Goal: Find specific page/section: Find specific page/section

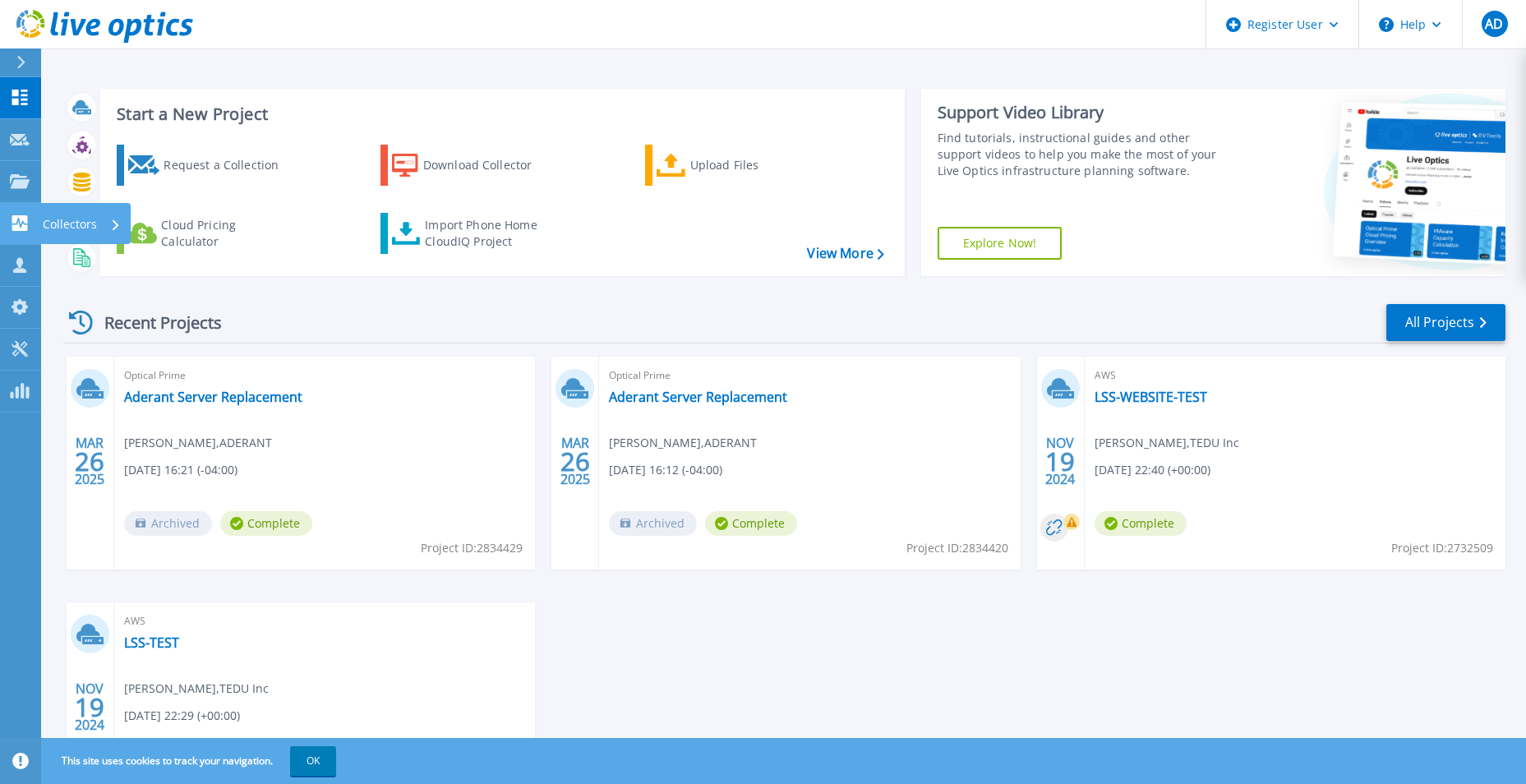
click at [16, 222] on icon at bounding box center [20, 223] width 16 height 16
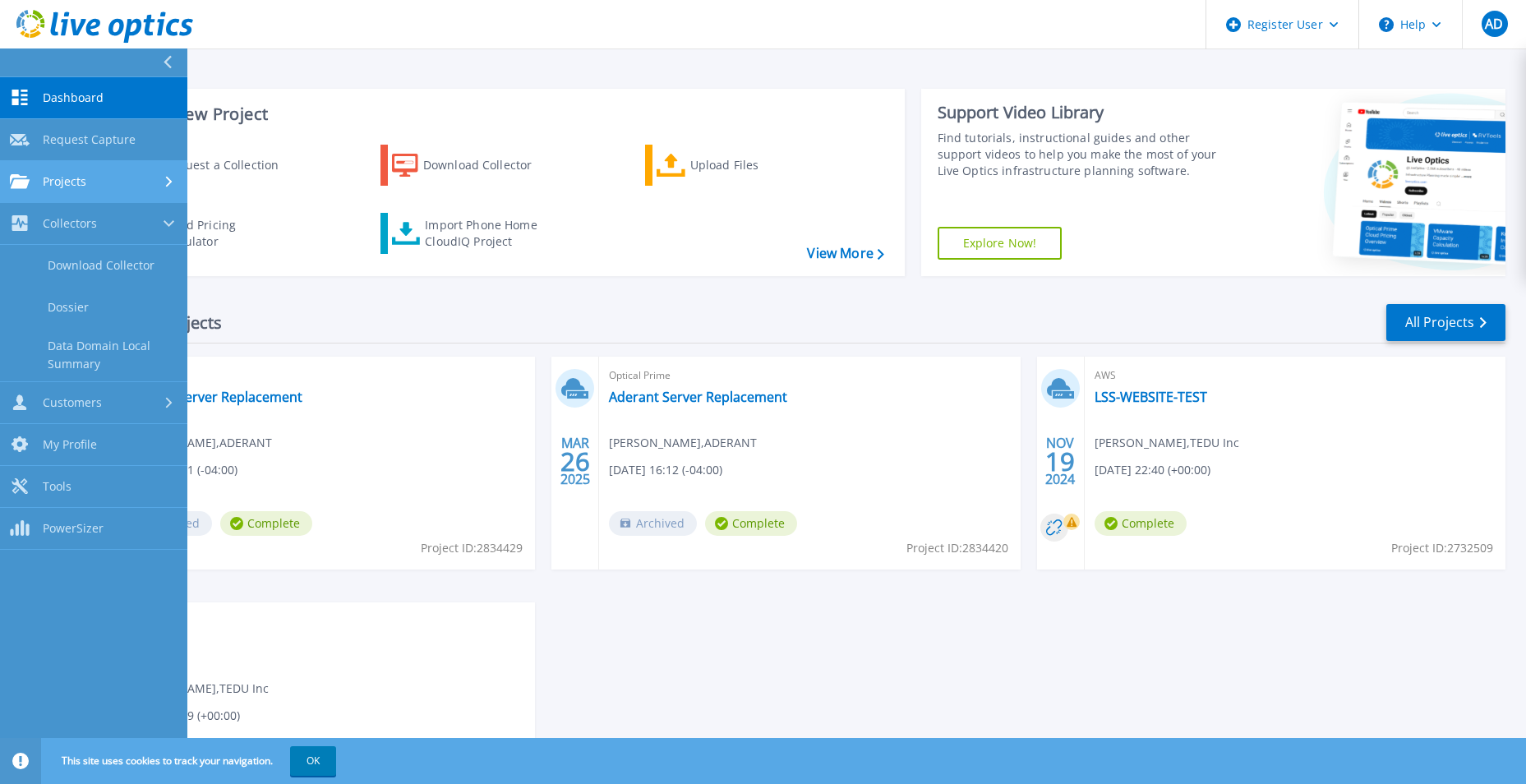
click at [52, 178] on span "Projects" at bounding box center [64, 181] width 44 height 15
click at [60, 219] on link "Search Projects" at bounding box center [93, 223] width 187 height 42
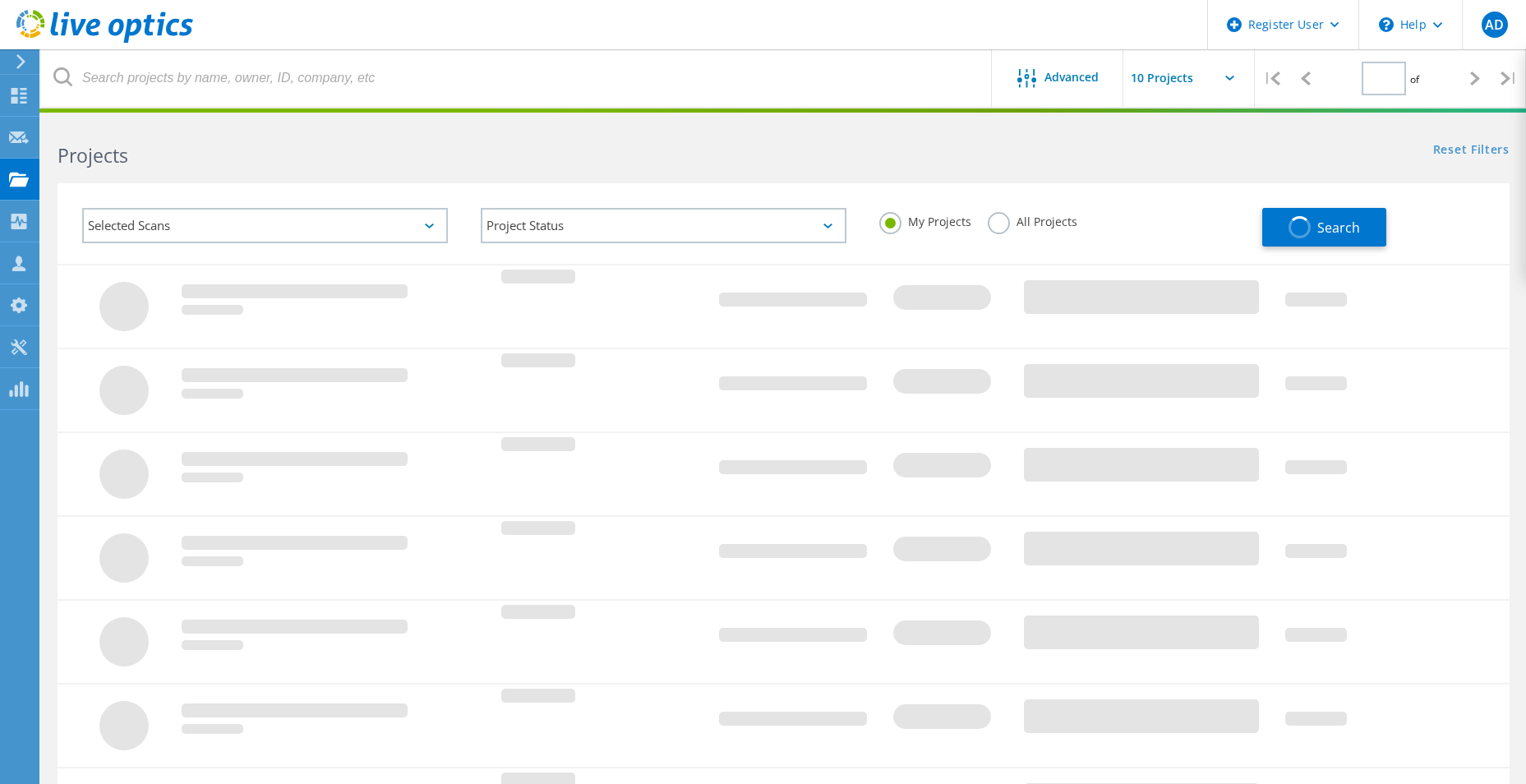
type input "1"
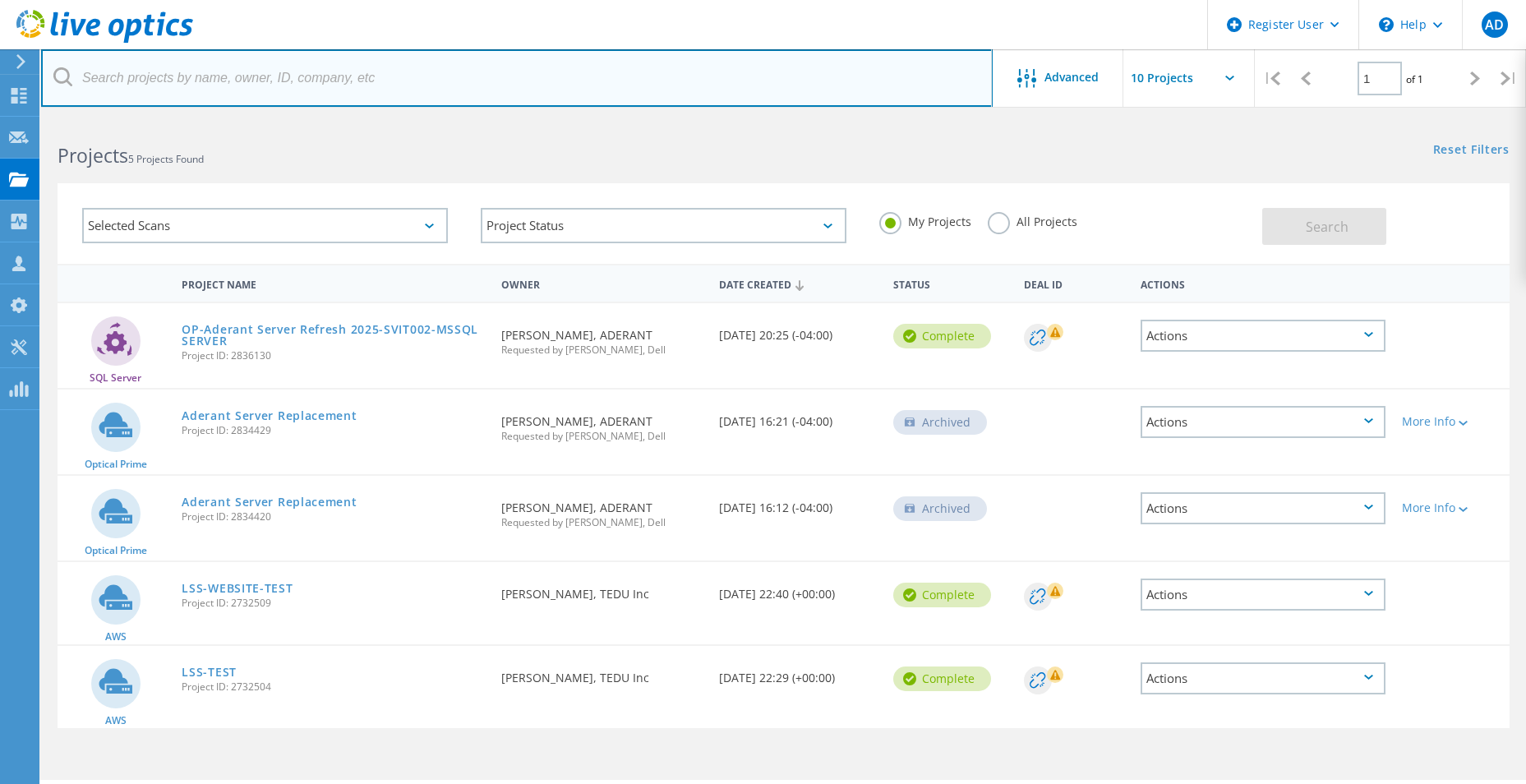
click at [245, 81] on input "text" at bounding box center [517, 78] width 951 height 57
type input "gaumard scientific"
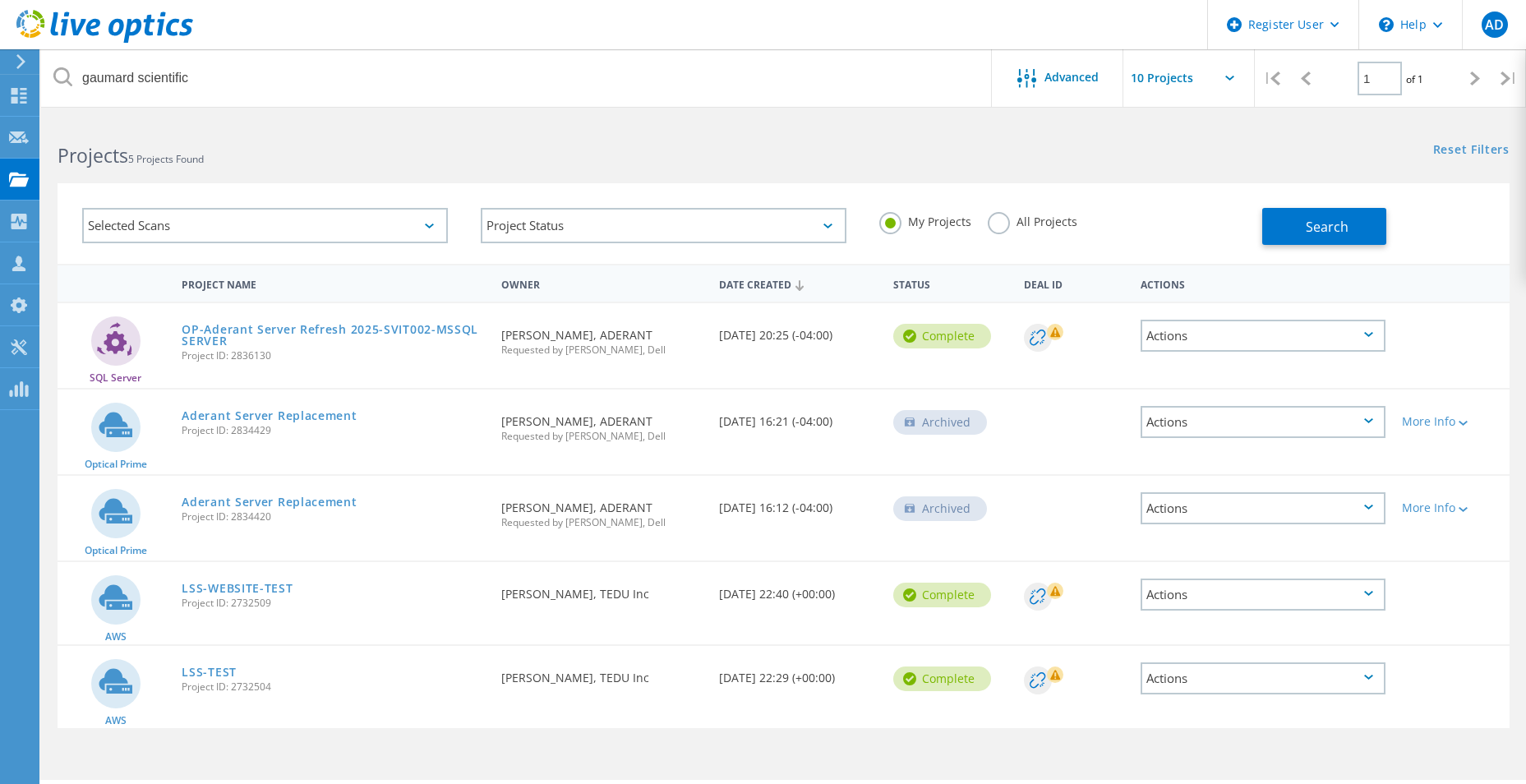
click at [401, 162] on h2 "Projects 5 Projects Found" at bounding box center [411, 155] width 709 height 27
click at [1020, 216] on label "All Projects" at bounding box center [1032, 219] width 90 height 16
click at [0, 0] on input "All Projects" at bounding box center [0, 0] width 0 height 0
click at [1370, 219] on button "Search" at bounding box center [1323, 225] width 124 height 37
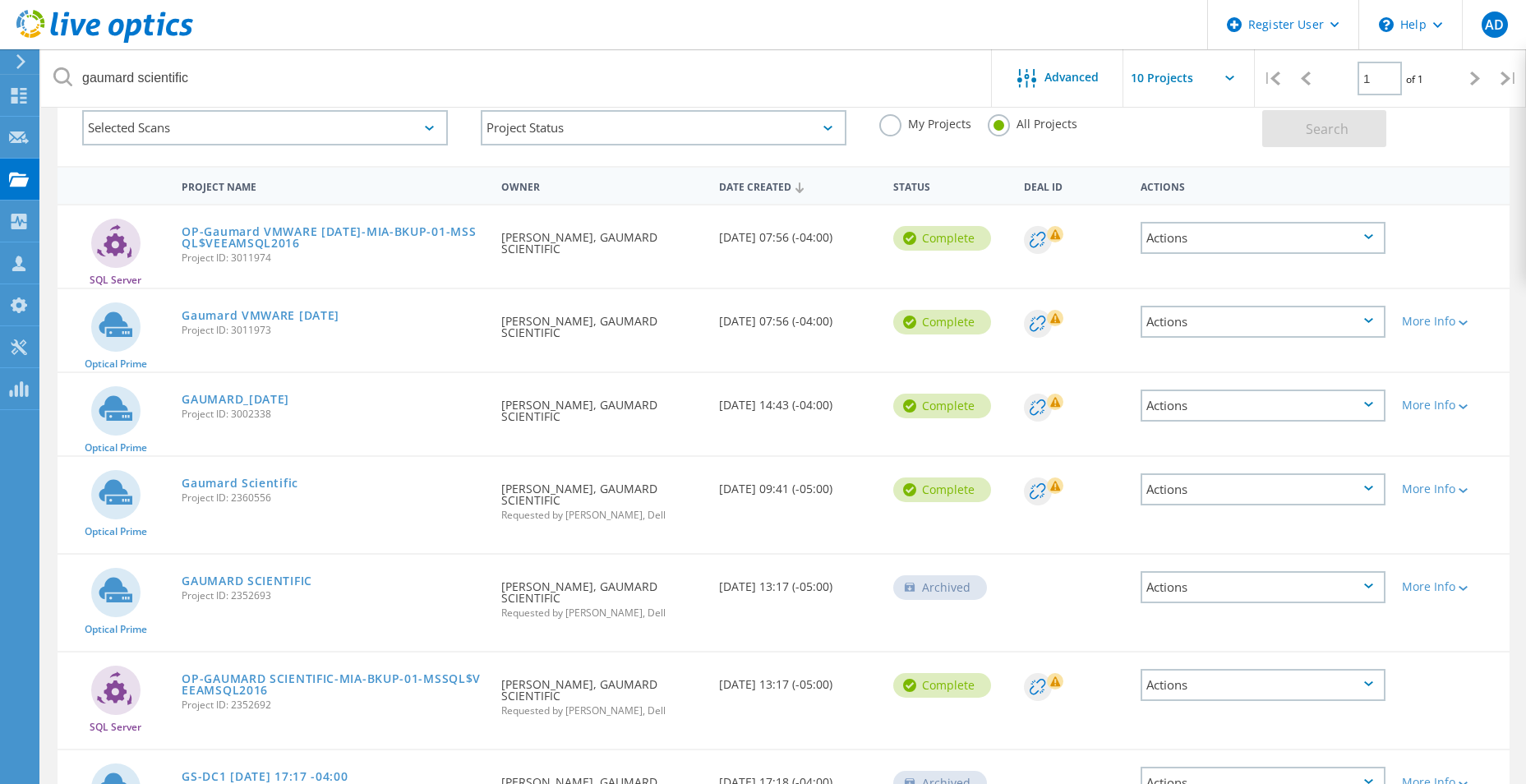
scroll to position [16, 0]
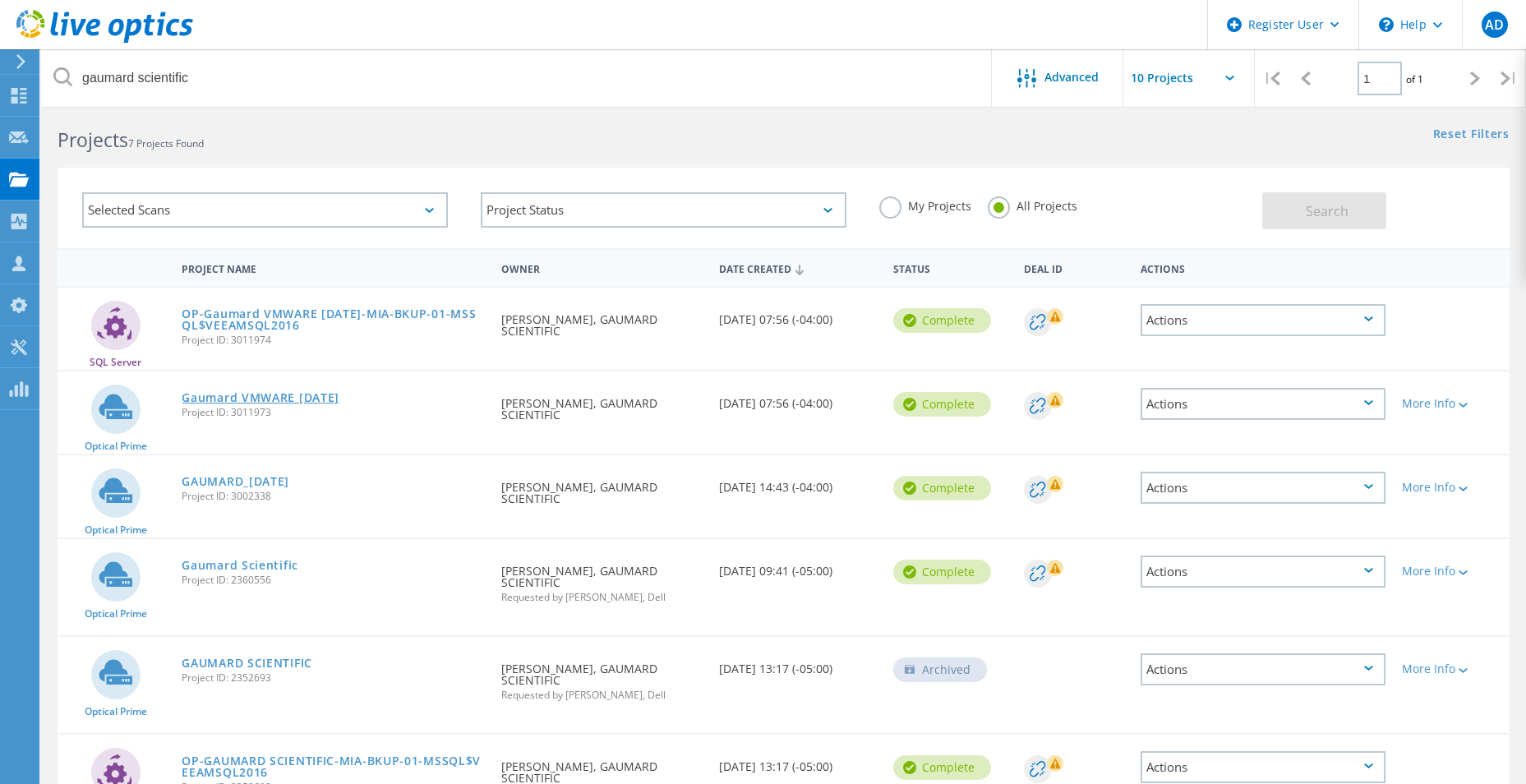
click at [230, 392] on link "Gaumard VMWARE [DATE]" at bounding box center [261, 397] width 158 height 12
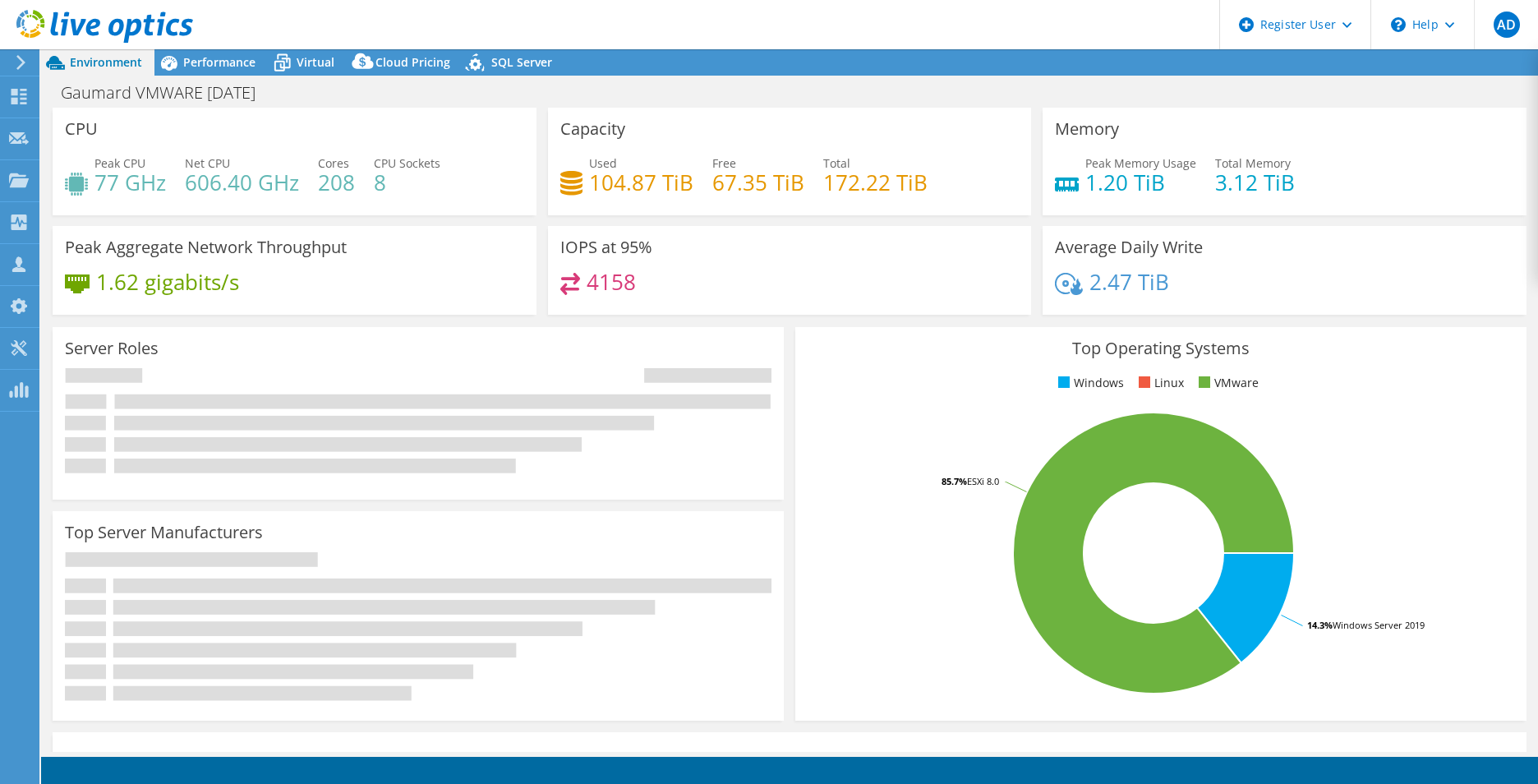
select select "USD"
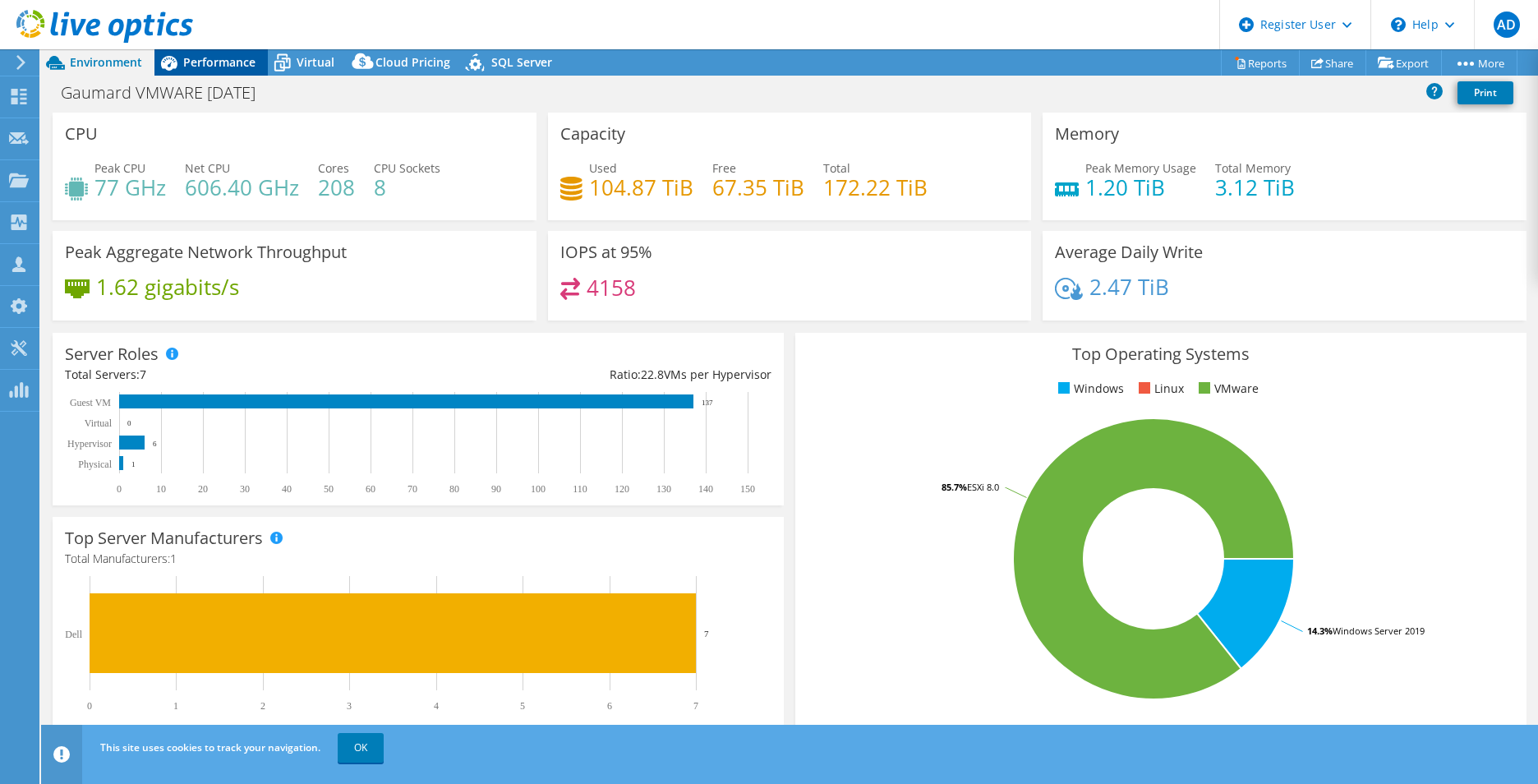
click at [242, 61] on span "Performance" at bounding box center [219, 62] width 72 height 16
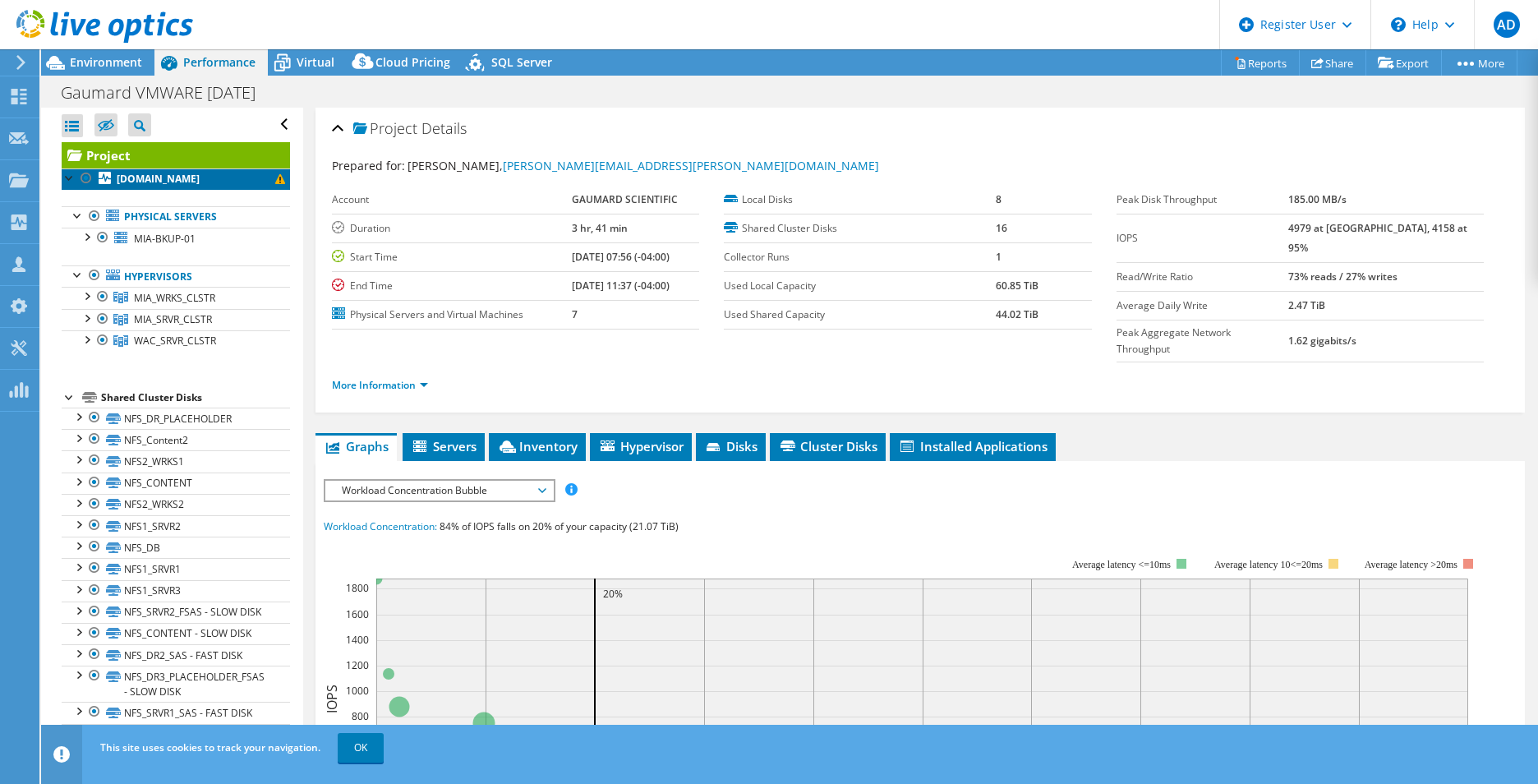
click at [275, 182] on span at bounding box center [280, 179] width 10 height 10
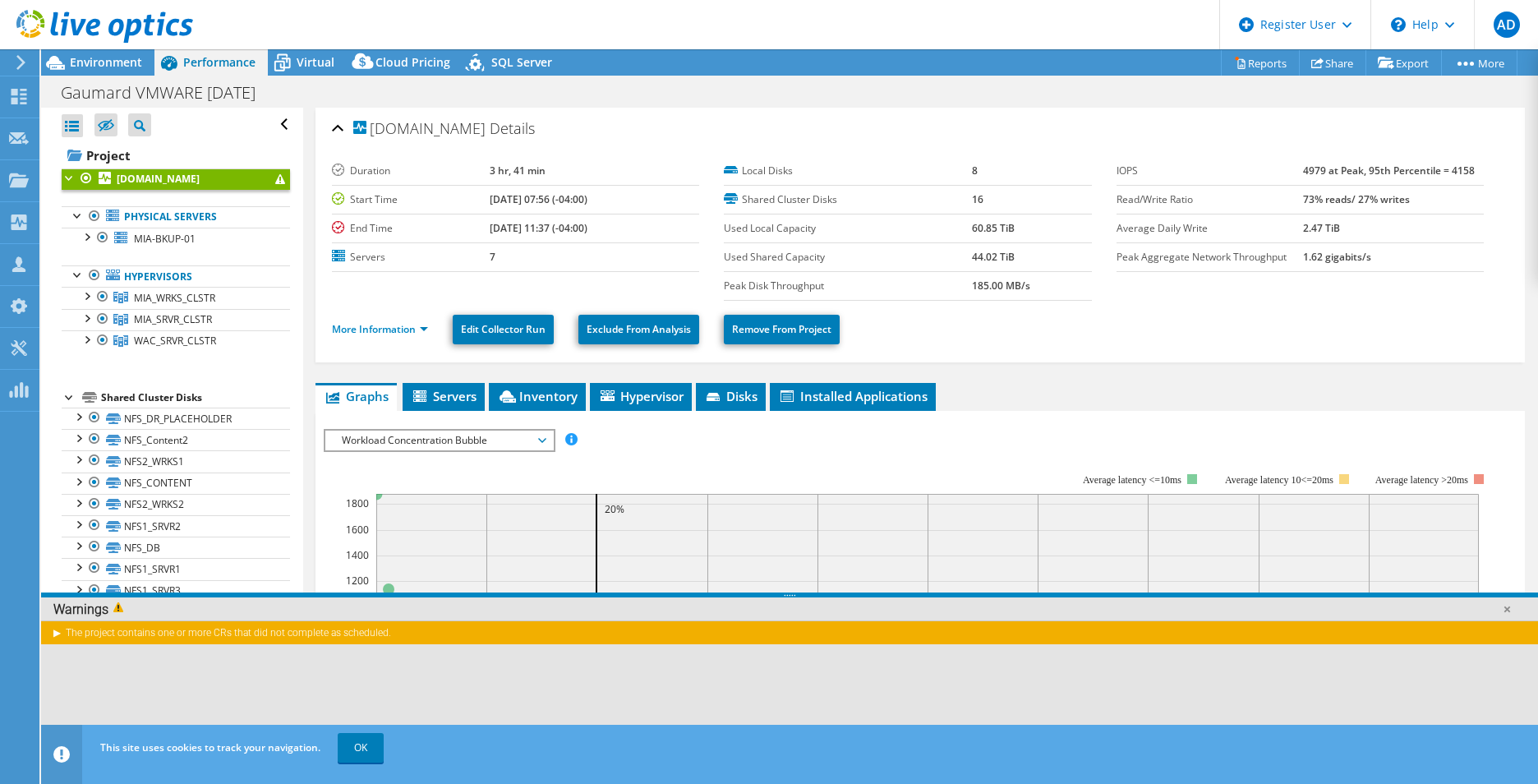
click at [330, 349] on div "[DOMAIN_NAME] Details Duration 3 hr, 41 min Start Time [DATE] 07:56 (-04:00) En…" at bounding box center [920, 235] width 1210 height 255
